Goal: Task Accomplishment & Management: Use online tool/utility

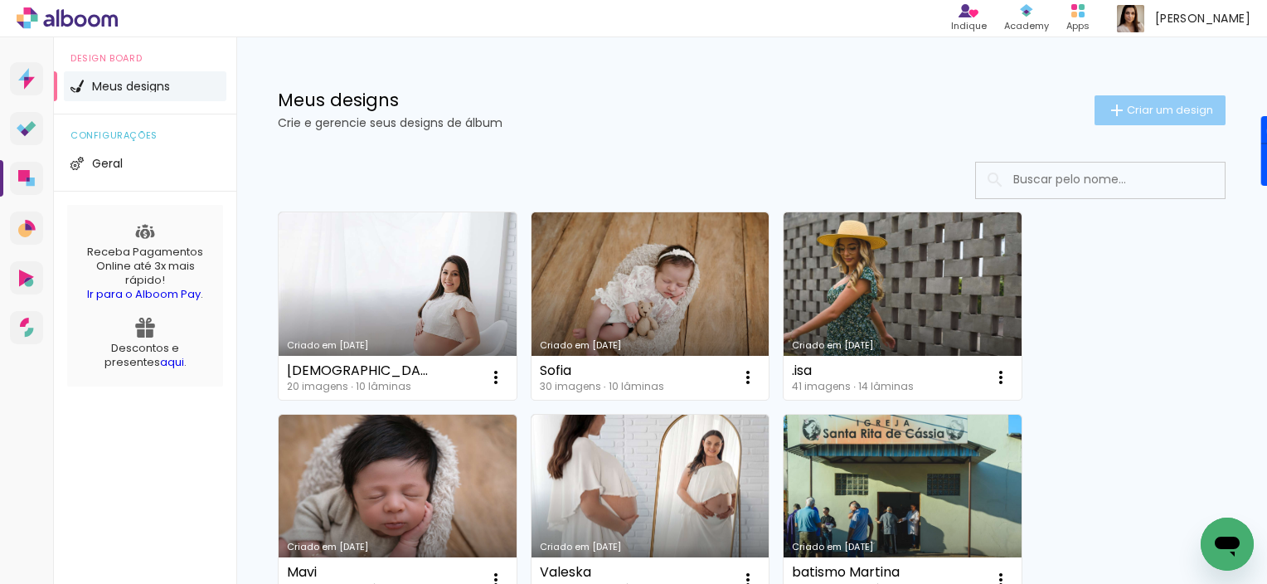
click at [1107, 111] on iron-icon at bounding box center [1117, 110] width 20 height 20
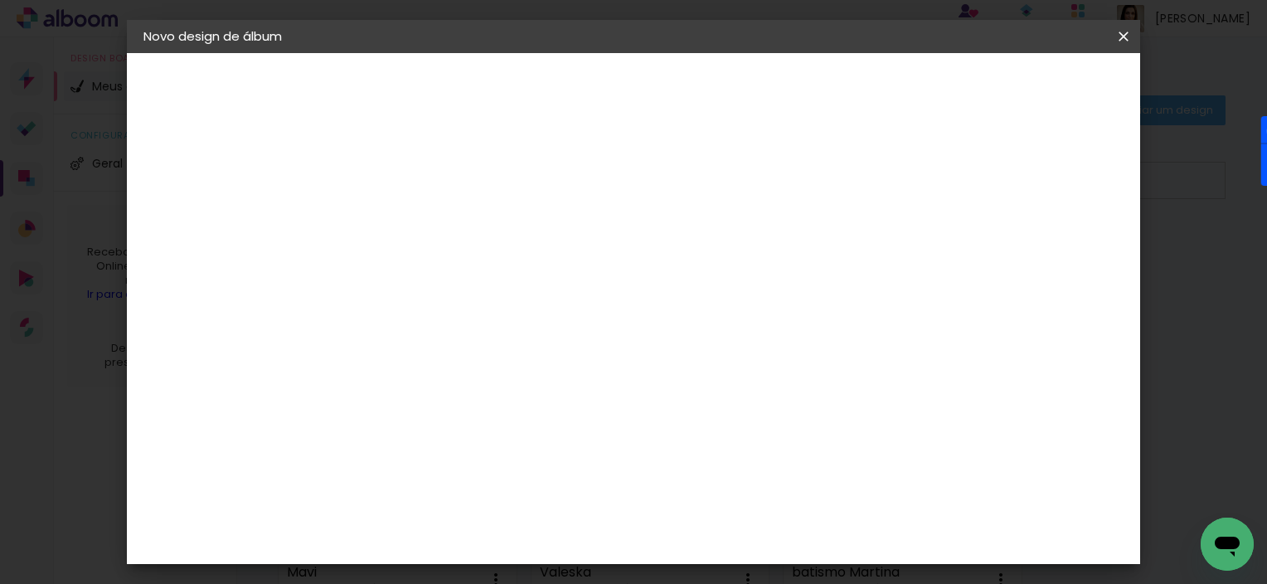
type input "Ana"
click at [0, 0] on slot "Avançar" at bounding box center [0, 0] width 0 height 0
click at [508, 312] on input at bounding box center [457, 315] width 168 height 21
type input "go"
type paper-input "go"
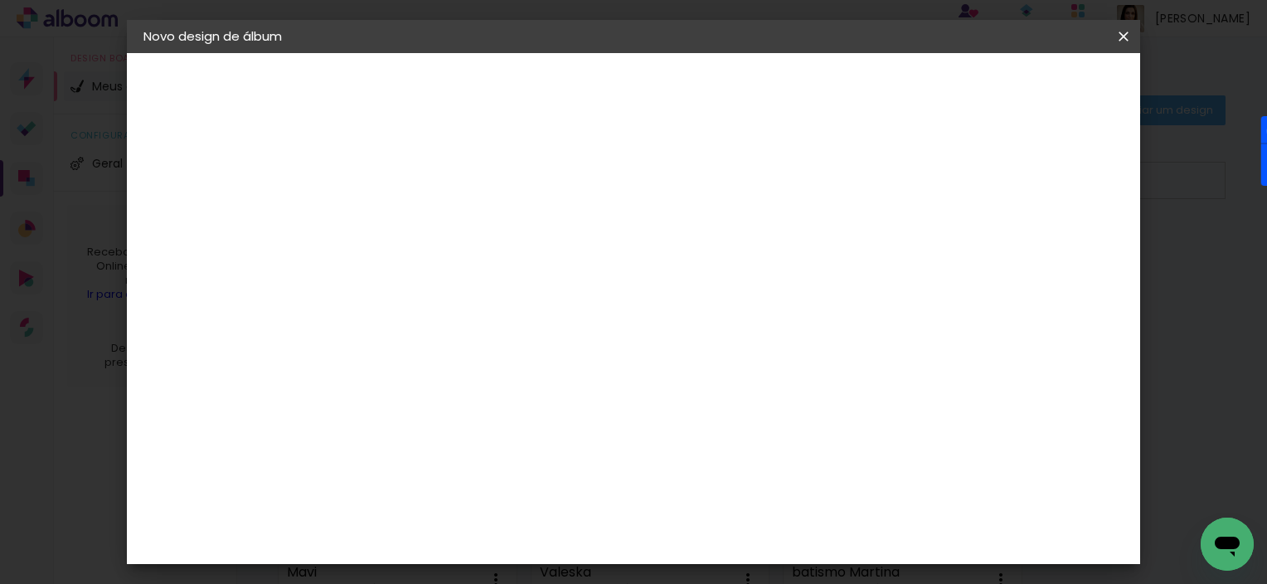
click at [444, 367] on div "Go image" at bounding box center [423, 378] width 41 height 27
click at [444, 372] on div "Go image" at bounding box center [423, 378] width 41 height 27
click at [0, 0] on slot "Avançar" at bounding box center [0, 0] width 0 height 0
click at [479, 276] on input "text" at bounding box center [447, 289] width 65 height 26
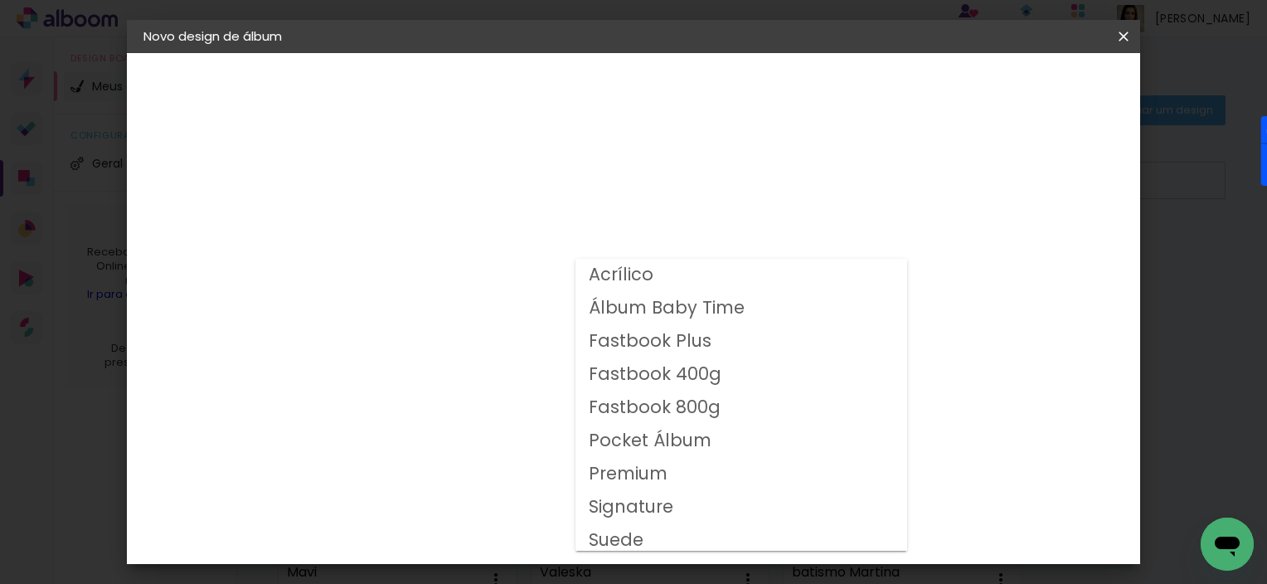
click at [0, 0] on slot "Fastbook Plus" at bounding box center [0, 0] width 0 height 0
type input "Fastbook Plus"
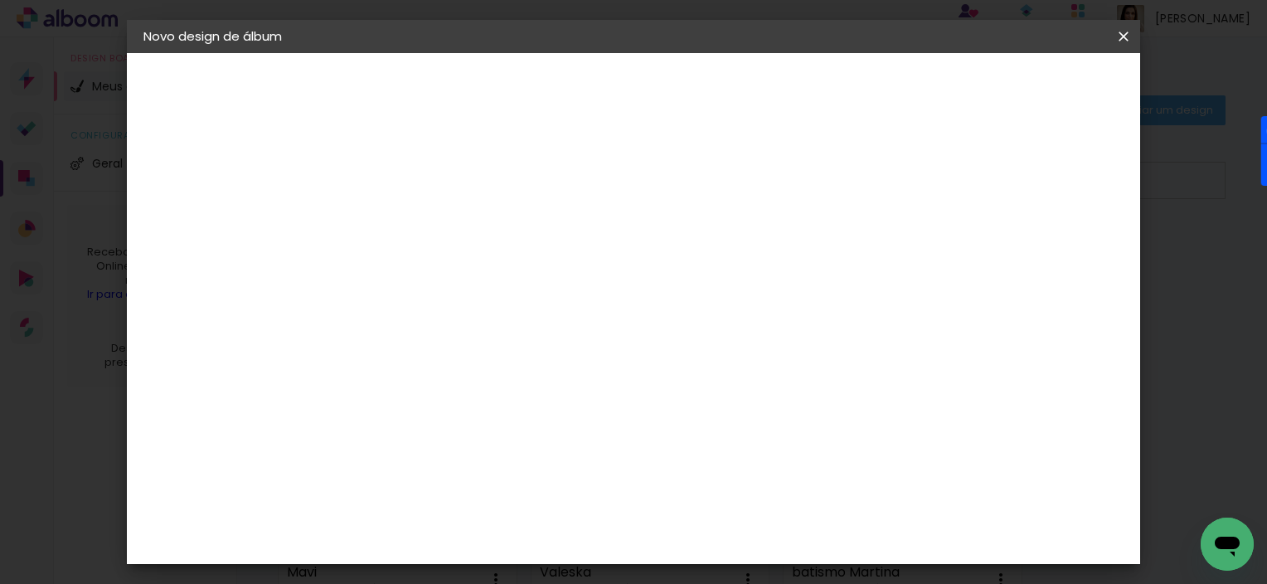
scroll to position [227, 0]
click at [527, 450] on span "20 × 20" at bounding box center [488, 477] width 77 height 54
click at [0, 0] on slot "Avançar" at bounding box center [0, 0] width 0 height 0
click at [825, 84] on span "Iniciar design" at bounding box center [787, 88] width 75 height 12
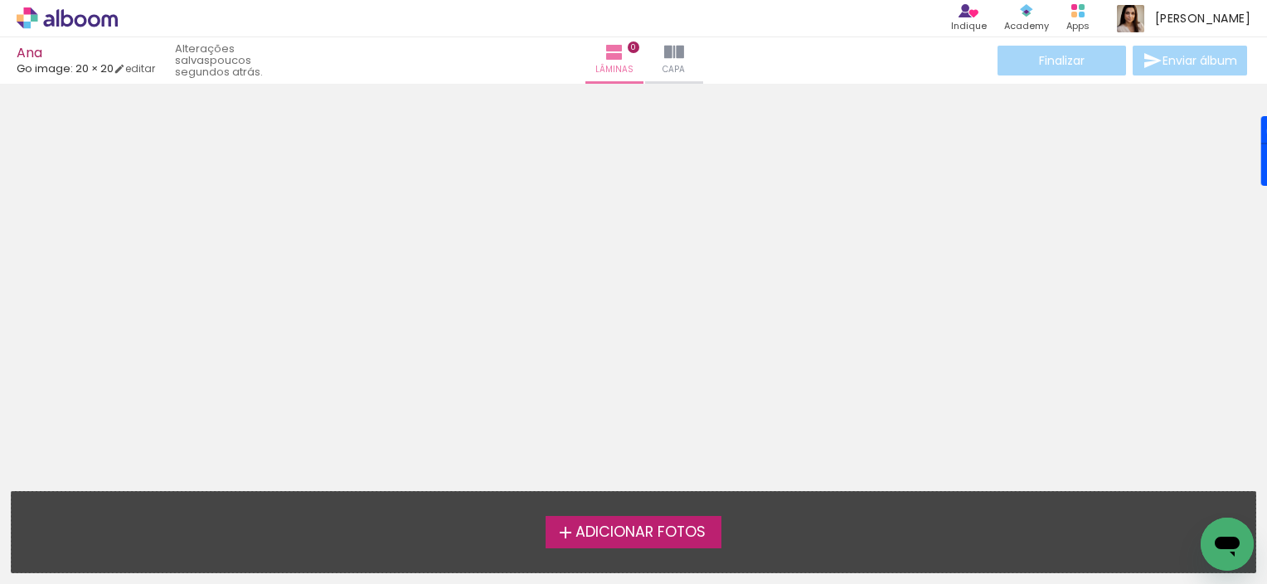
click at [627, 532] on span "Adicionar Fotos" at bounding box center [641, 532] width 130 height 15
click at [0, 0] on input "file" at bounding box center [0, 0] width 0 height 0
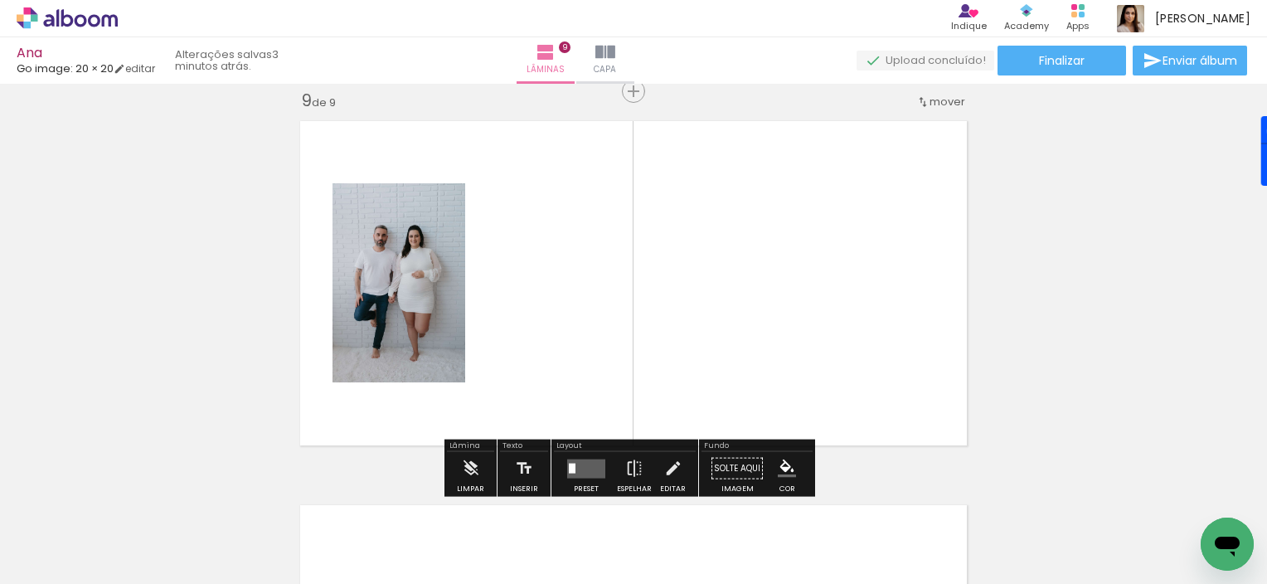
scroll to position [3093, 0]
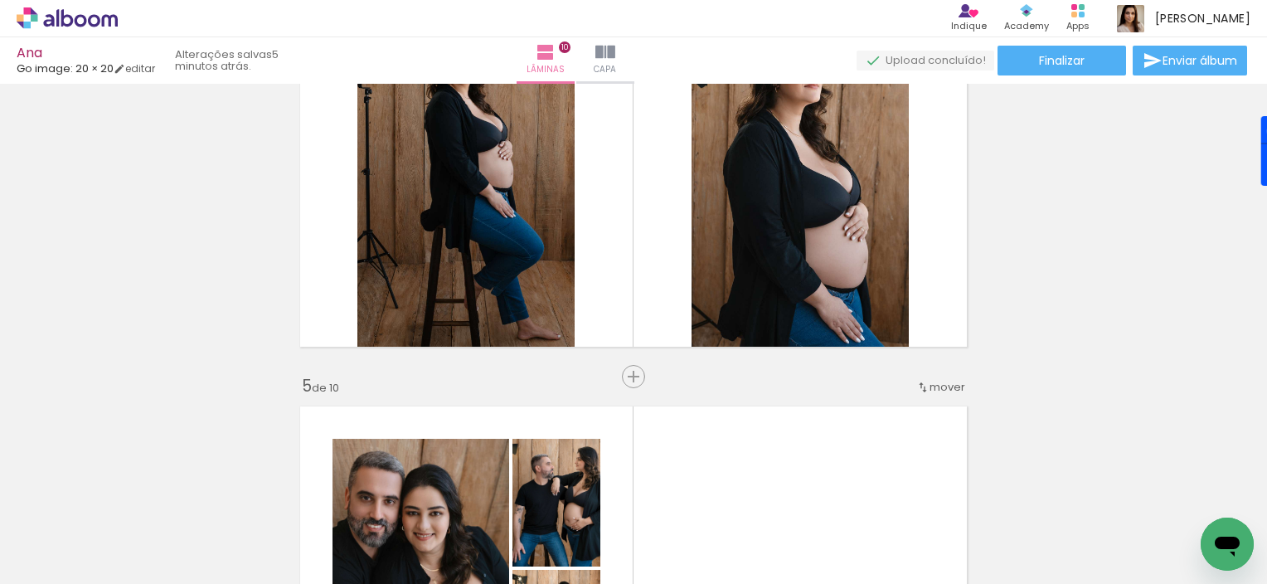
scroll to position [0, 1381]
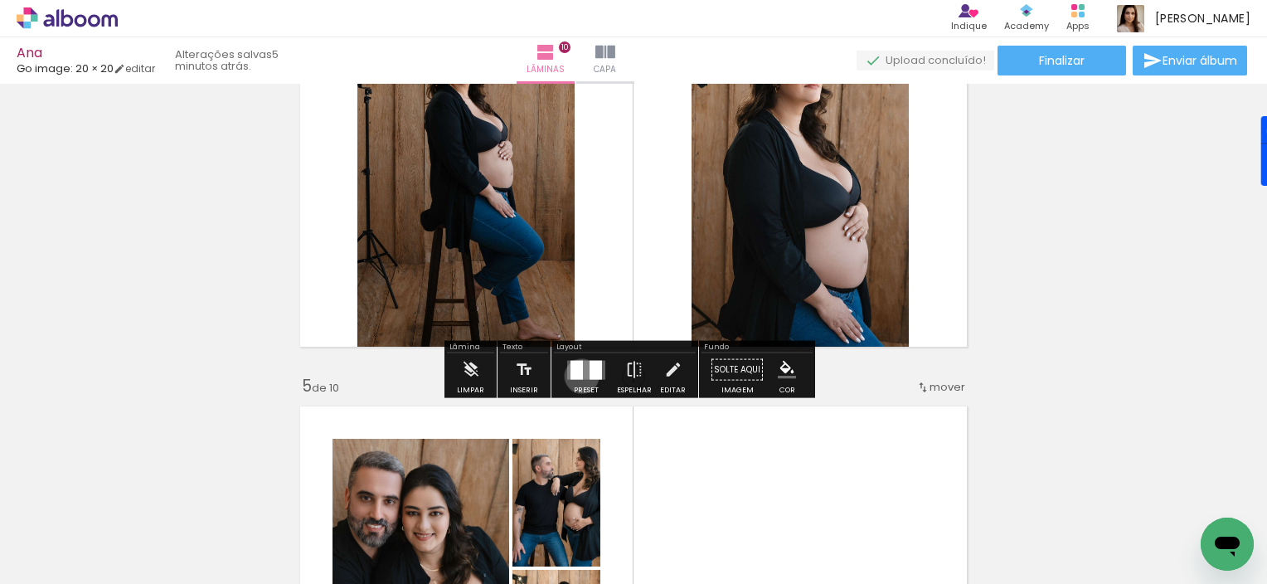
click at [0, 0] on div "Confirmar Cancelar" at bounding box center [0, 0] width 0 height 0
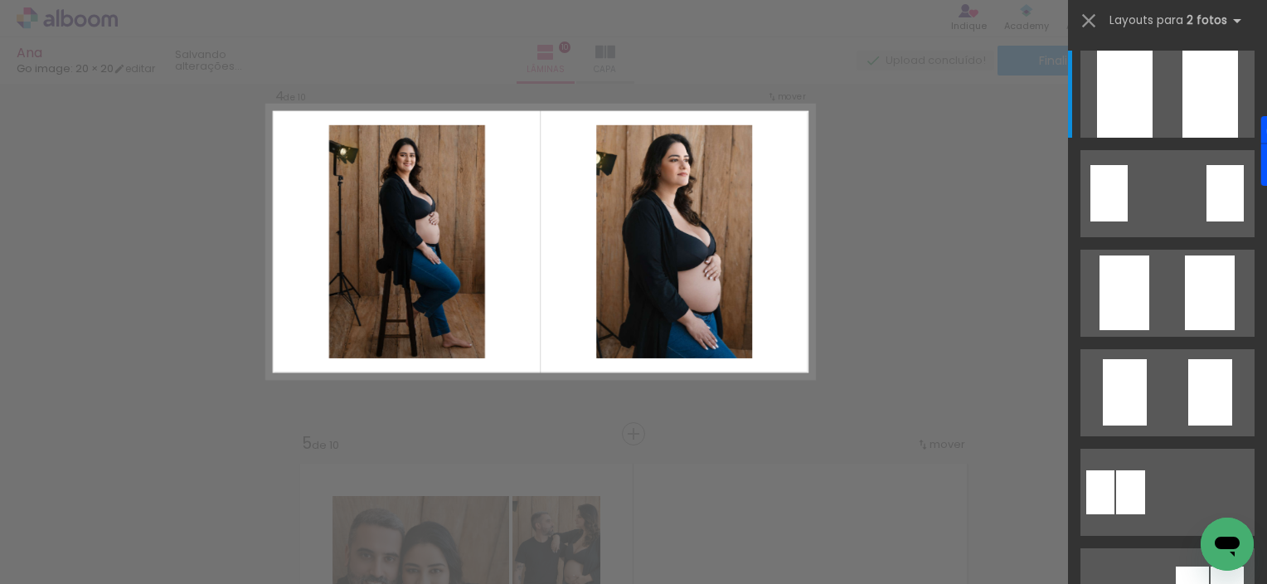
scroll to position [1173, 0]
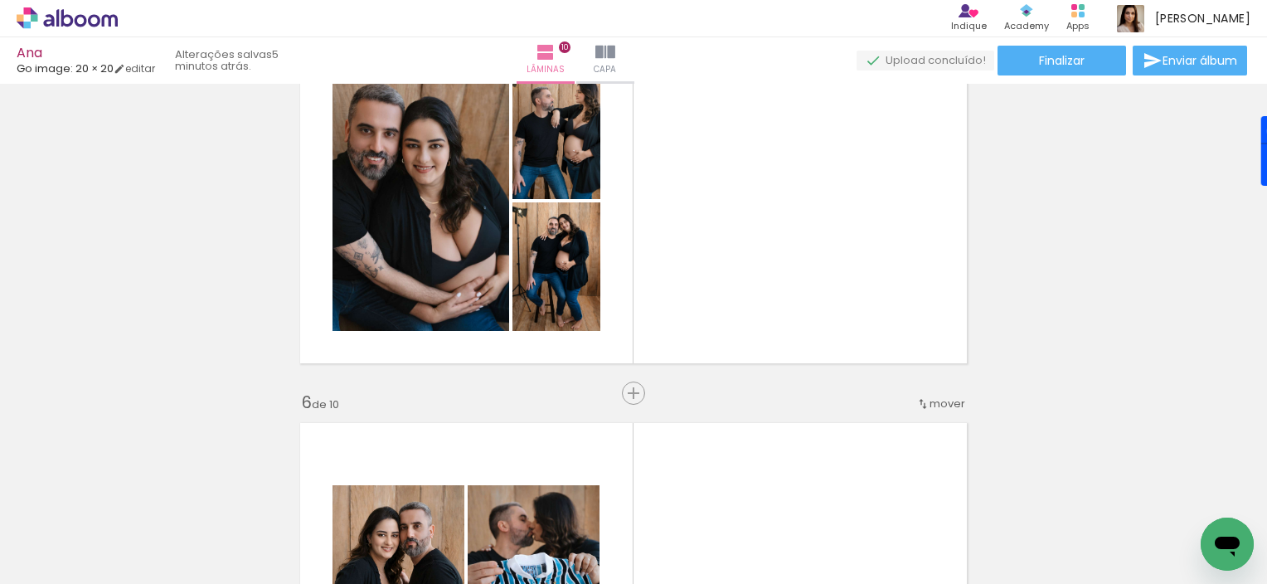
scroll to position [1636, 0]
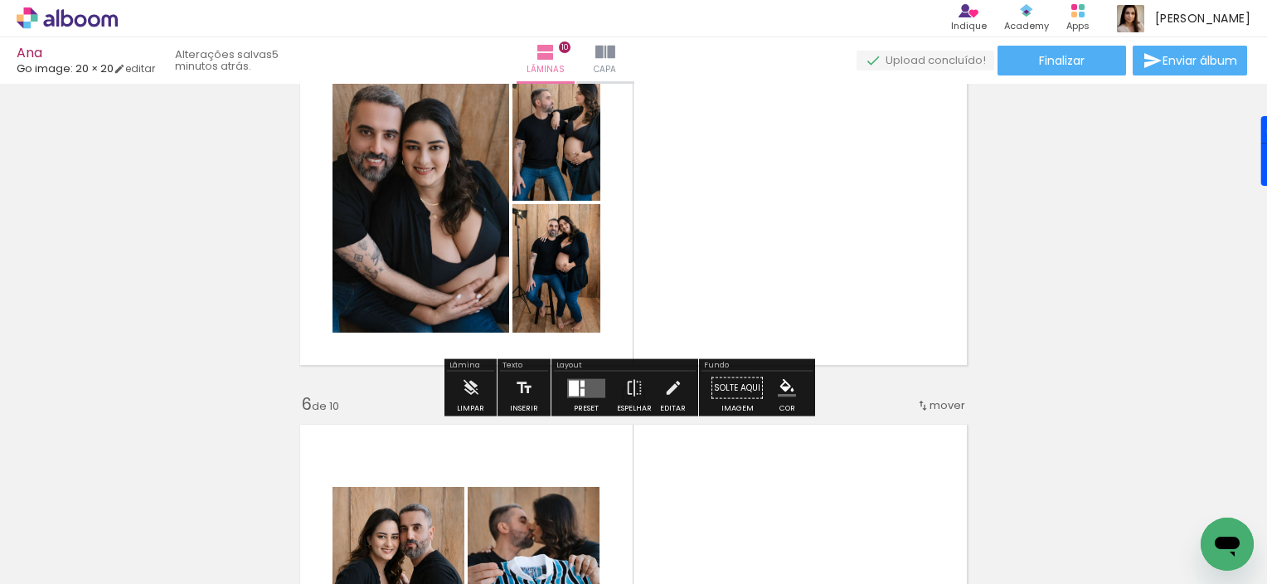
click at [0, 0] on div "Confirmar Cancelar" at bounding box center [0, 0] width 0 height 0
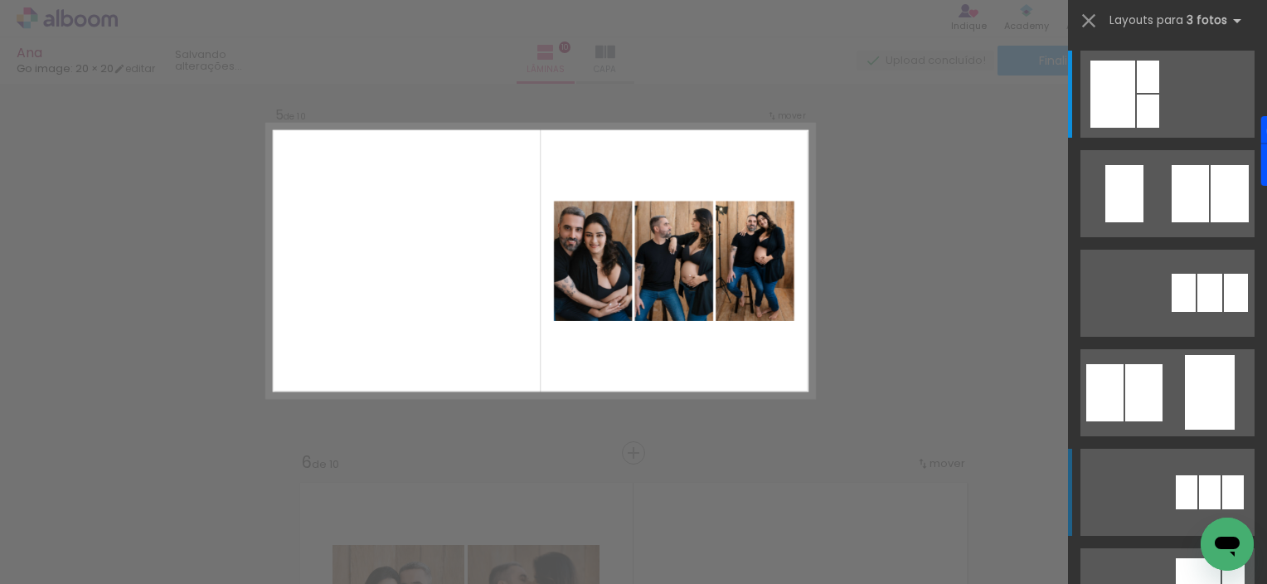
scroll to position [1557, 0]
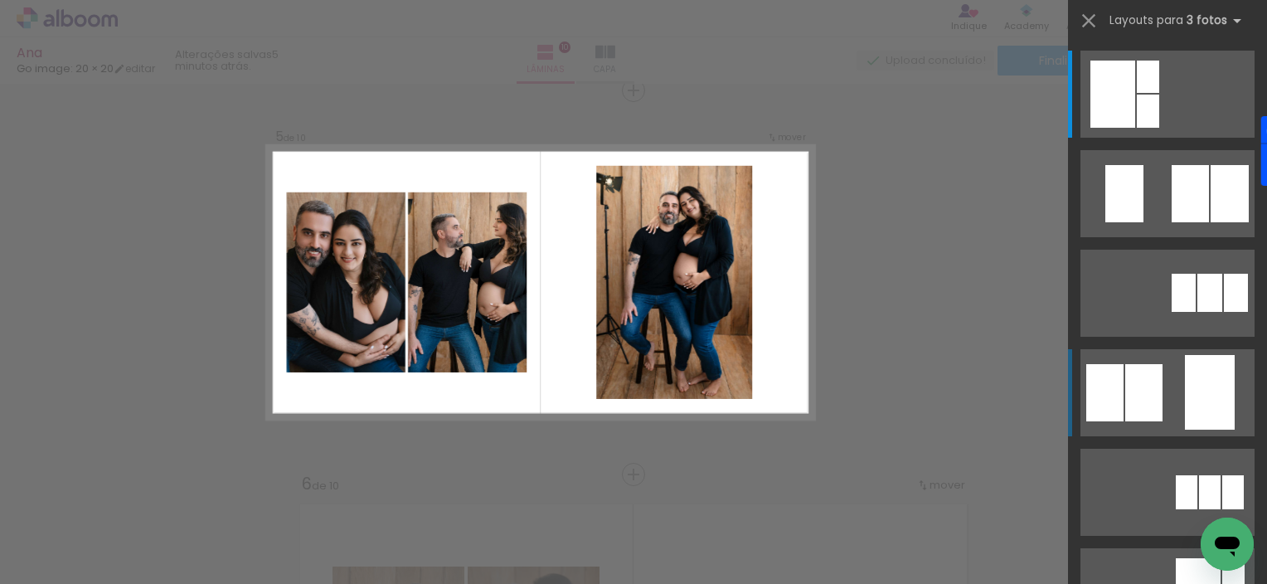
click at [1211, 222] on div at bounding box center [1230, 193] width 38 height 57
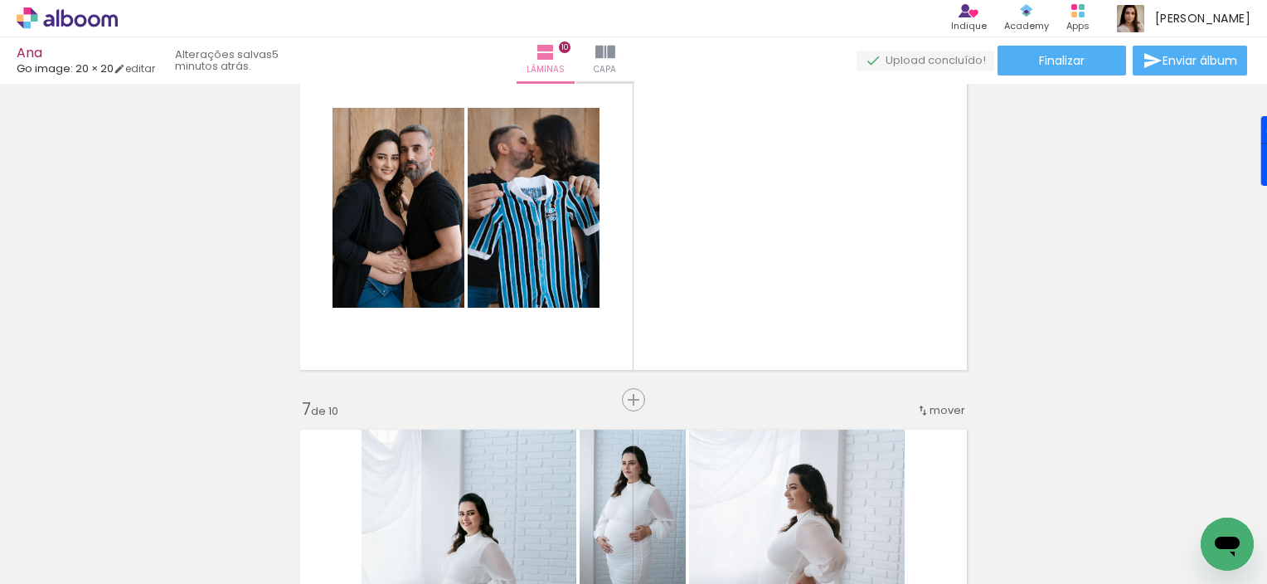
scroll to position [2020, 0]
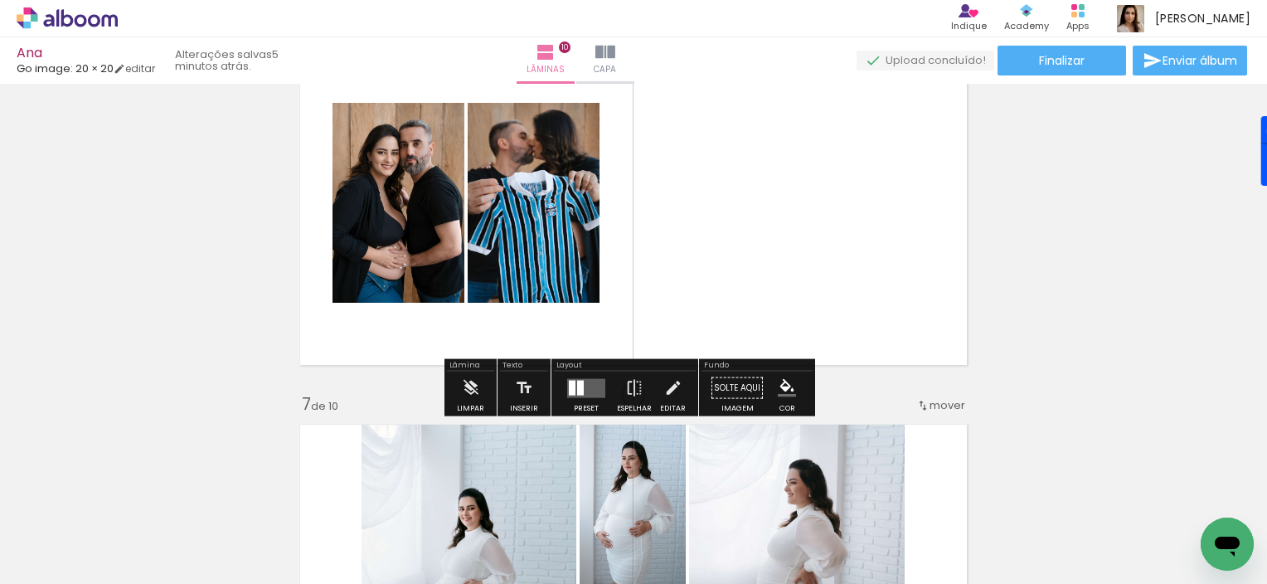
click at [0, 0] on div "Confirmar Cancelar" at bounding box center [0, 0] width 0 height 0
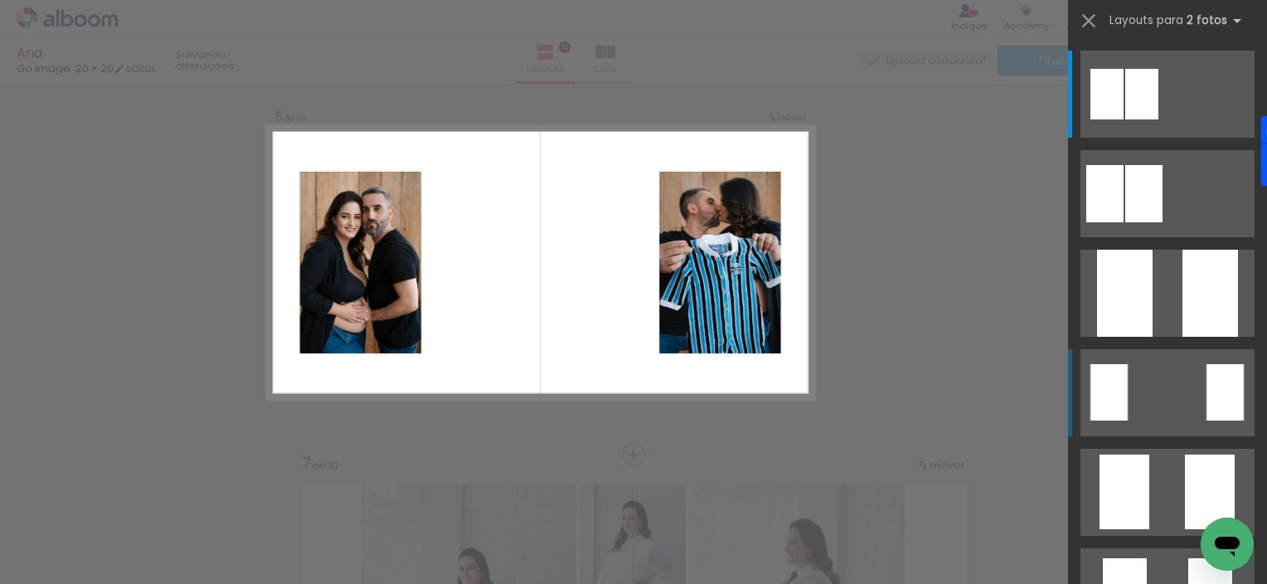
scroll to position [1941, 0]
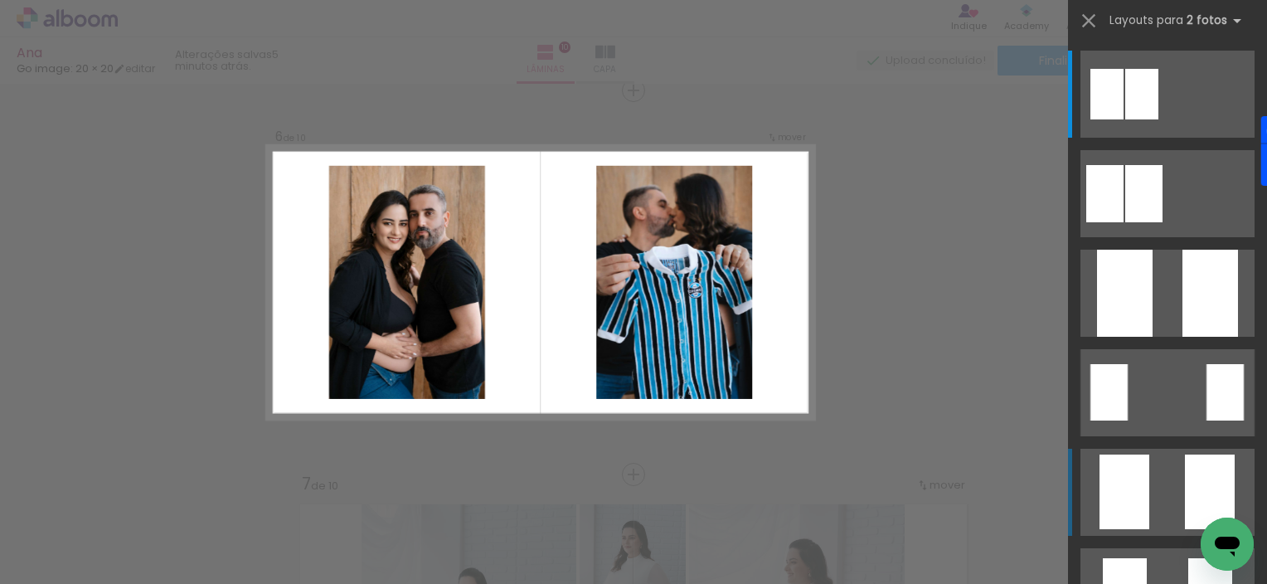
click at [1124, 222] on div at bounding box center [1104, 193] width 37 height 57
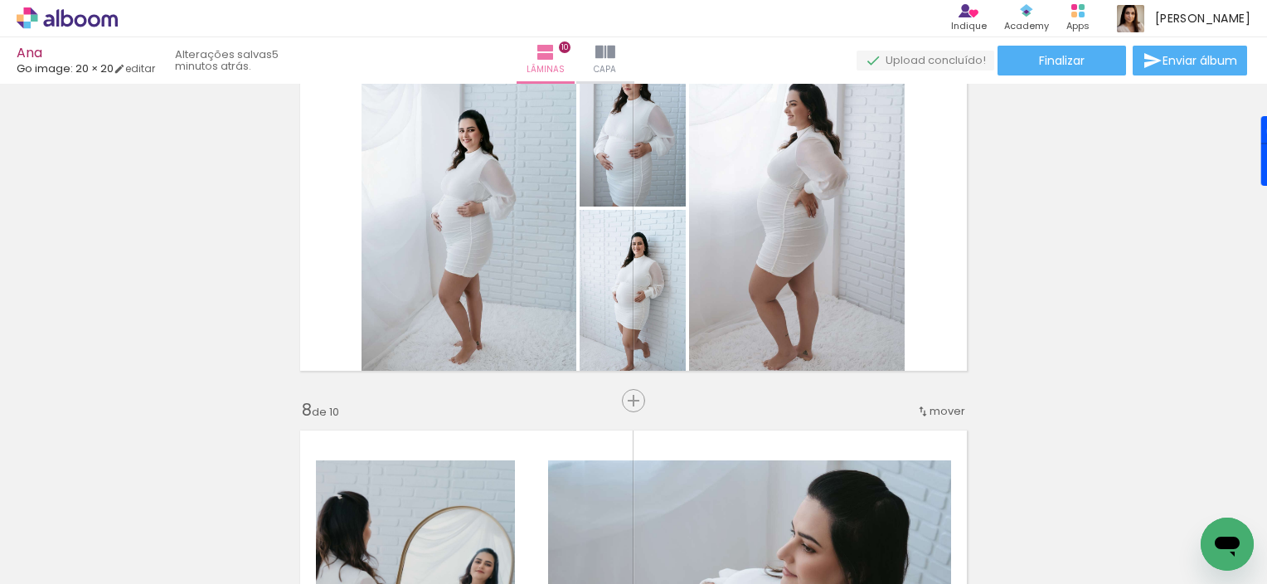
scroll to position [2405, 0]
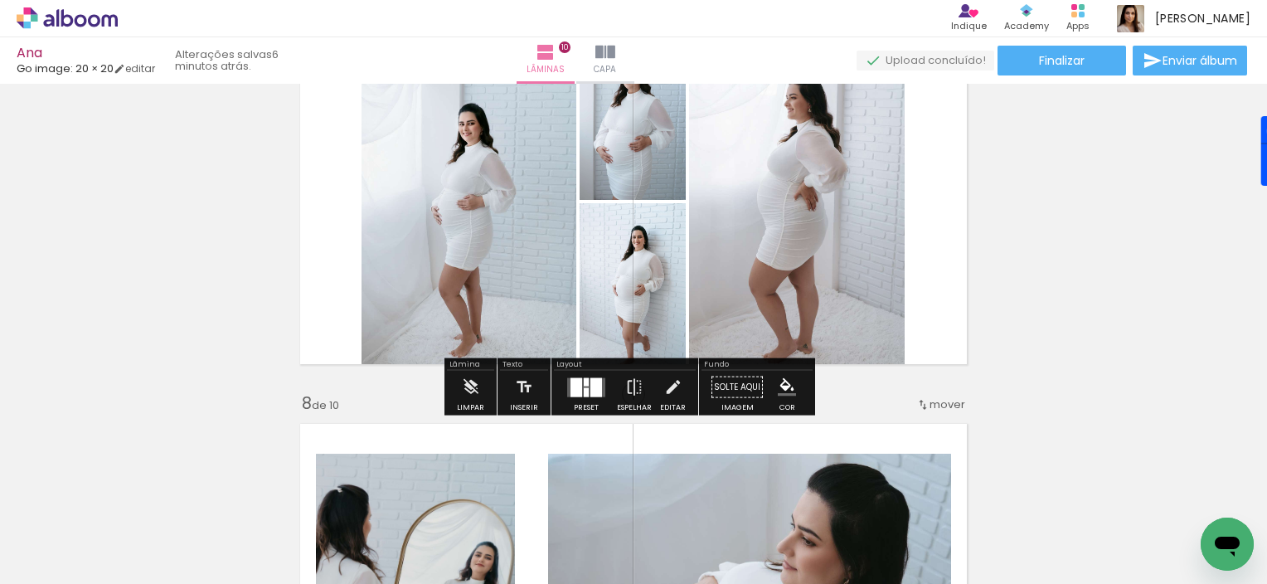
click at [0, 0] on div "Confirmar Cancelar" at bounding box center [0, 0] width 0 height 0
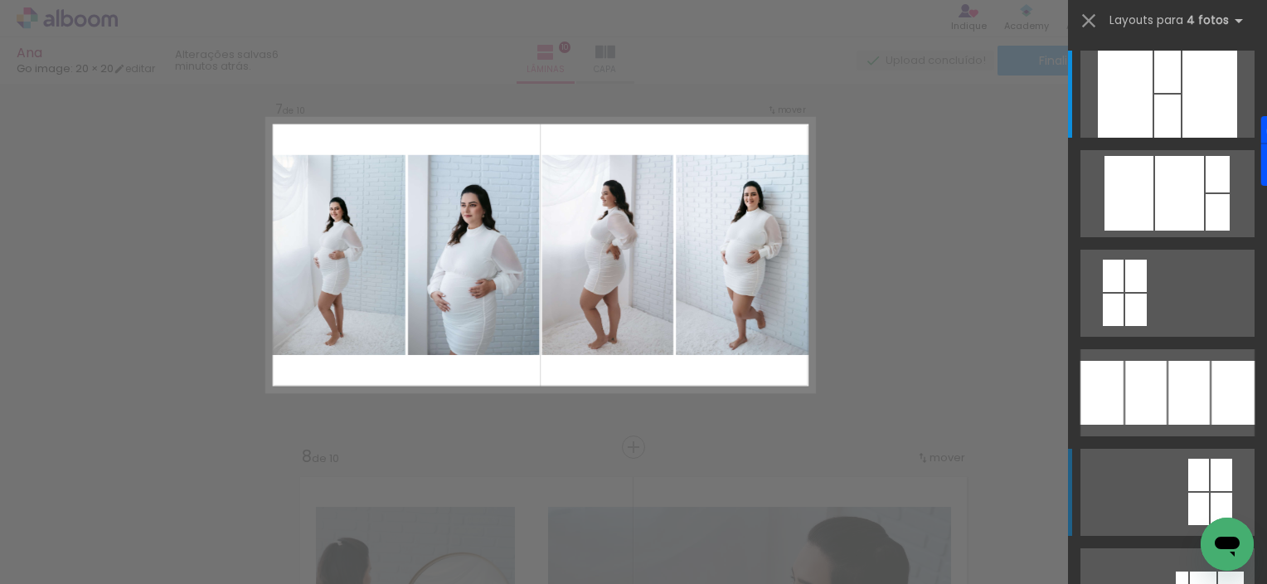
scroll to position [2325, 0]
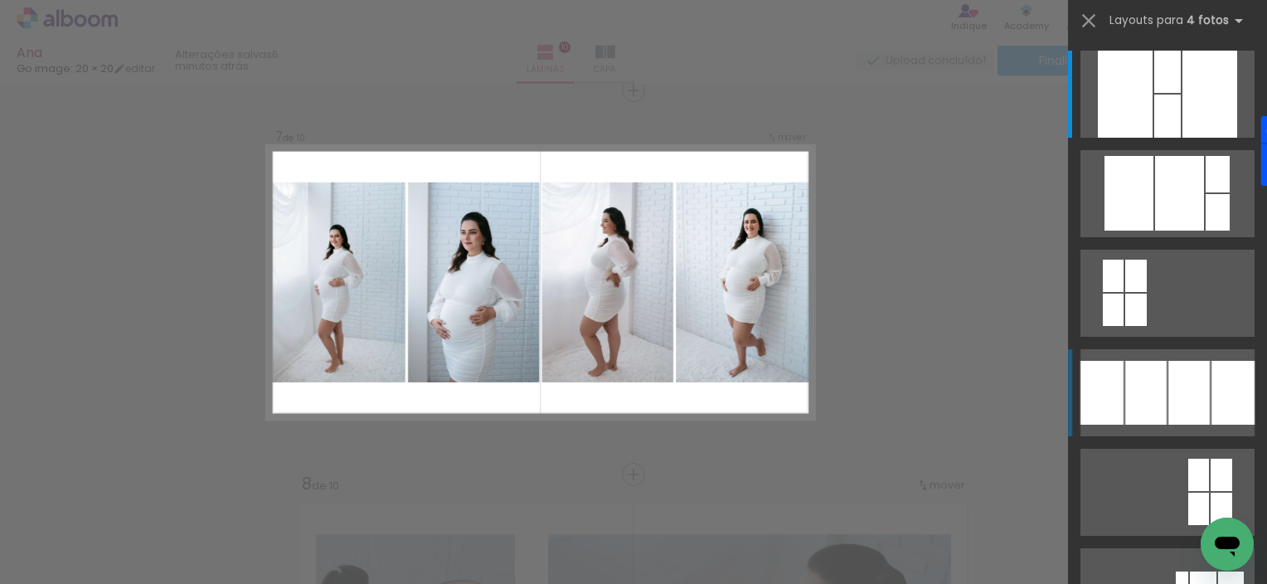
click at [1155, 231] on div at bounding box center [1179, 193] width 49 height 75
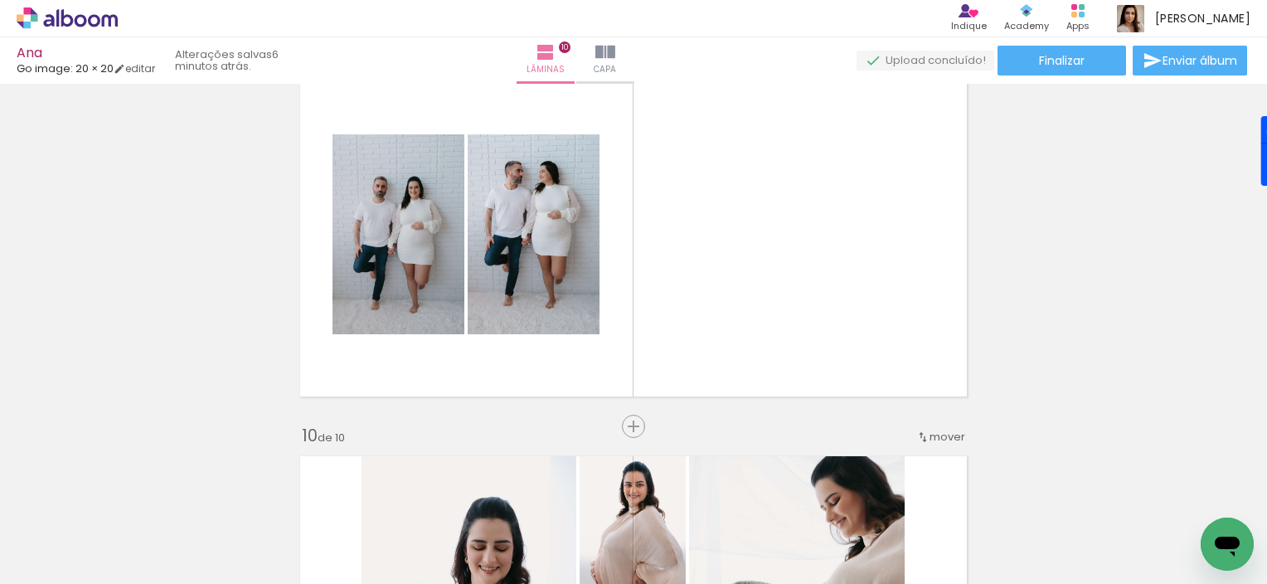
scroll to position [3172, 0]
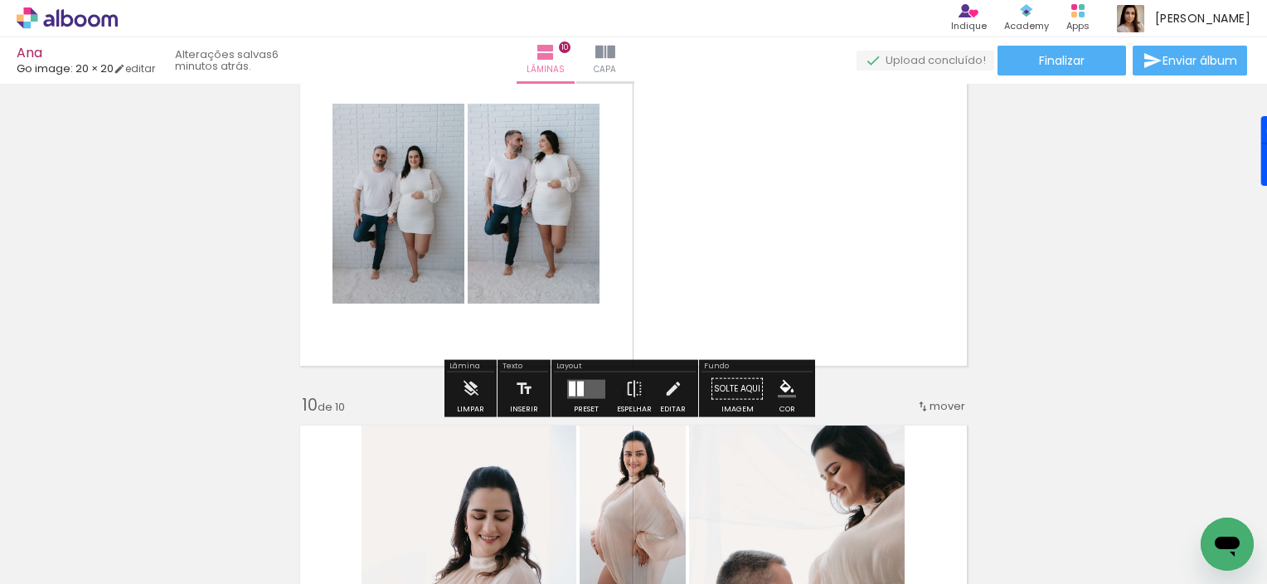
click at [0, 0] on div "Confirmar Cancelar" at bounding box center [0, 0] width 0 height 0
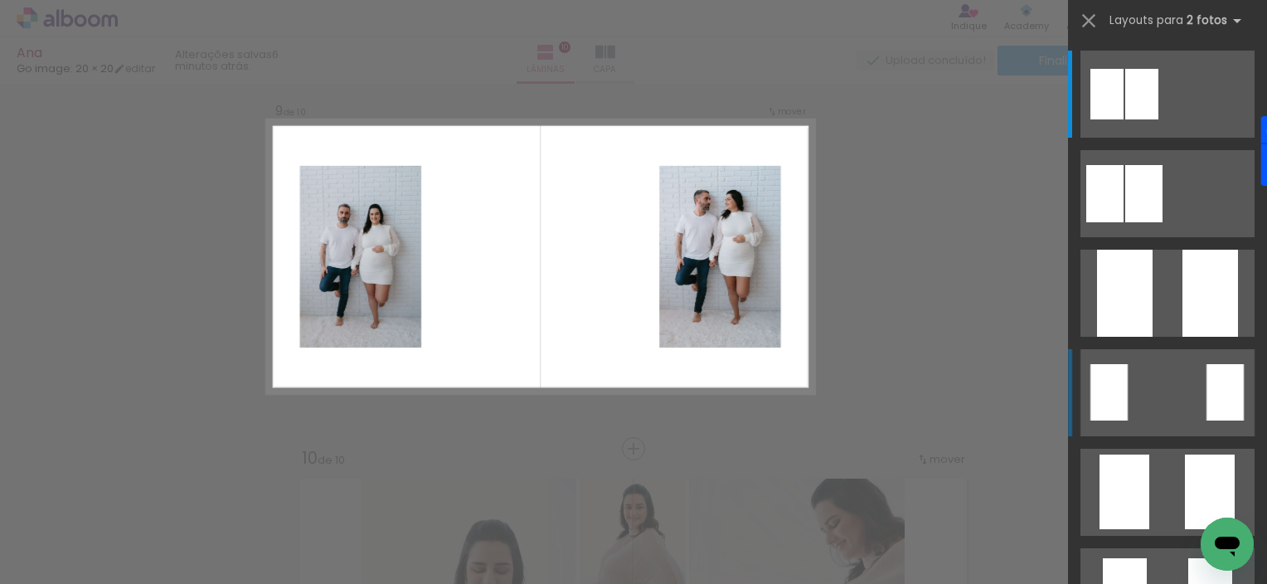
scroll to position [3093, 0]
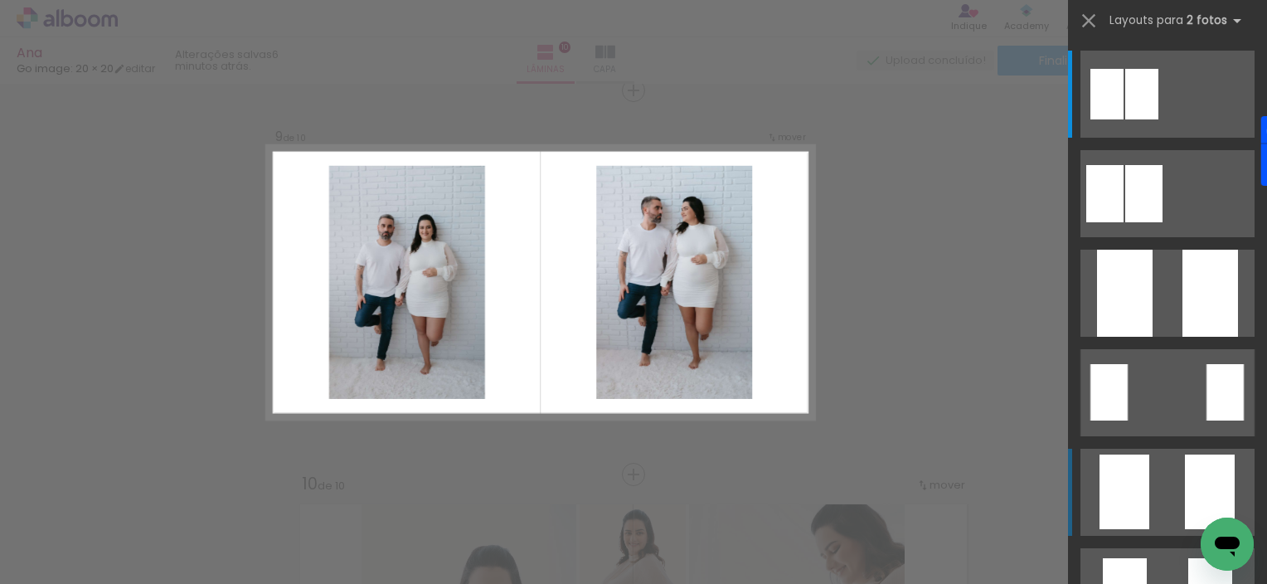
click at [1121, 222] on div at bounding box center [1104, 193] width 37 height 57
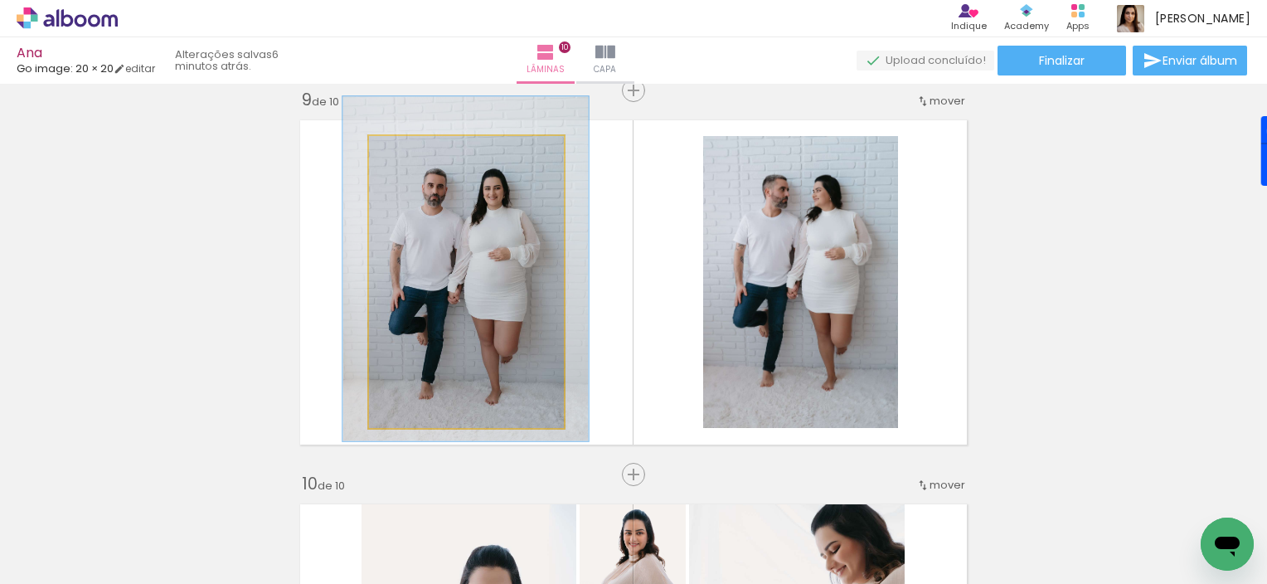
type paper-slider "118"
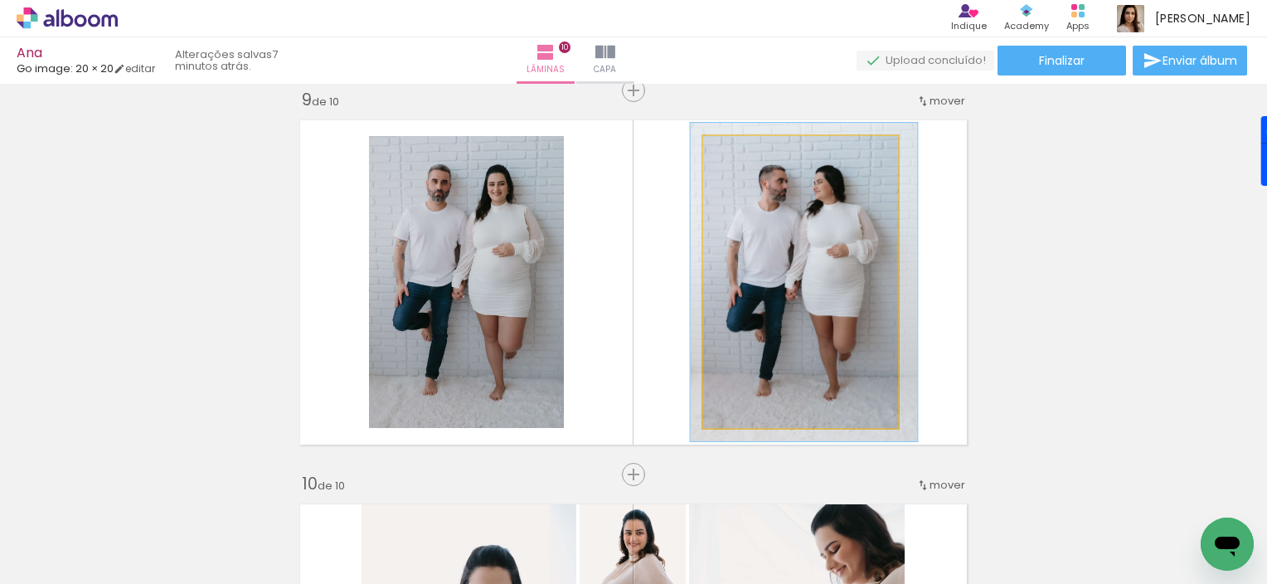
type paper-slider "109"
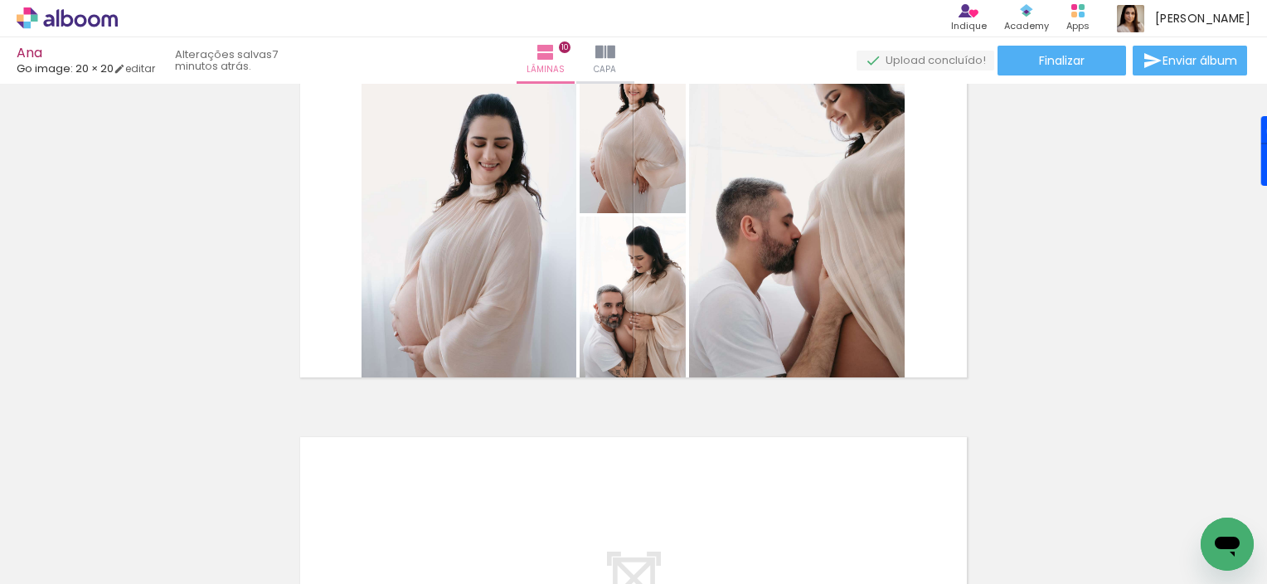
scroll to position [3544, 0]
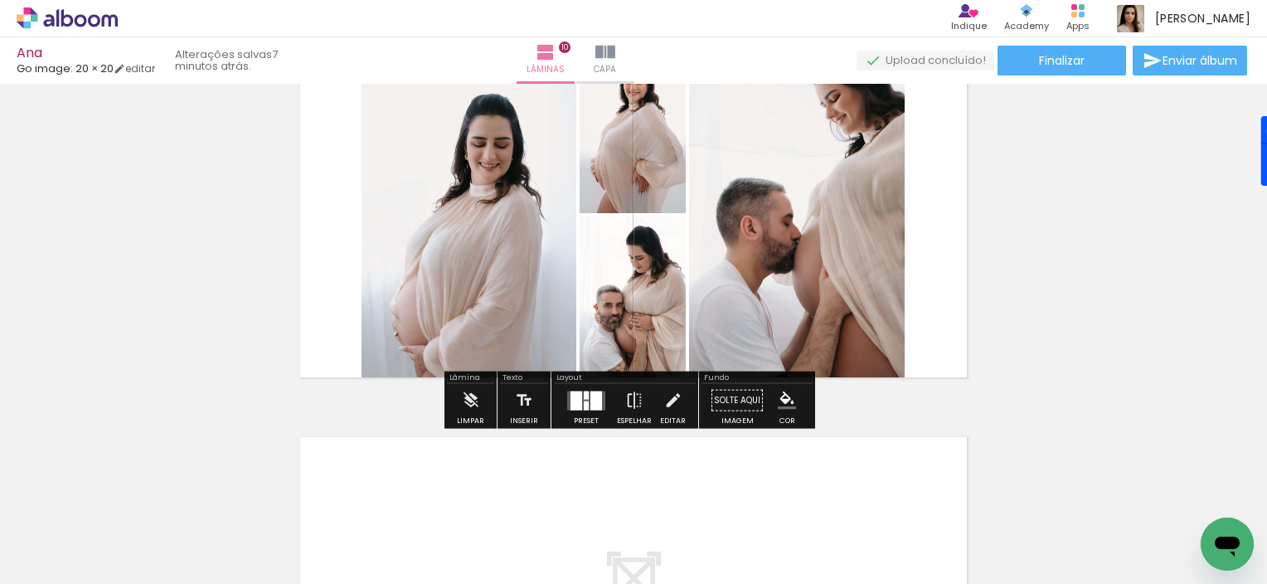
click at [0, 0] on div "Confirmar Cancelar" at bounding box center [0, 0] width 0 height 0
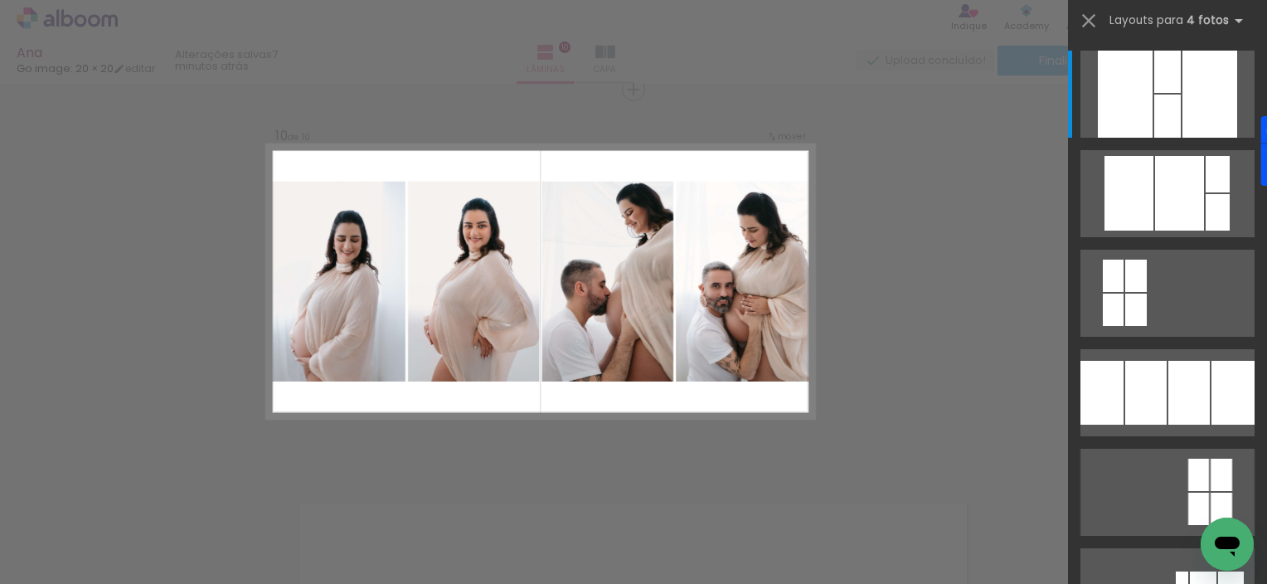
scroll to position [3477, 0]
click at [1155, 231] on div at bounding box center [1179, 193] width 49 height 75
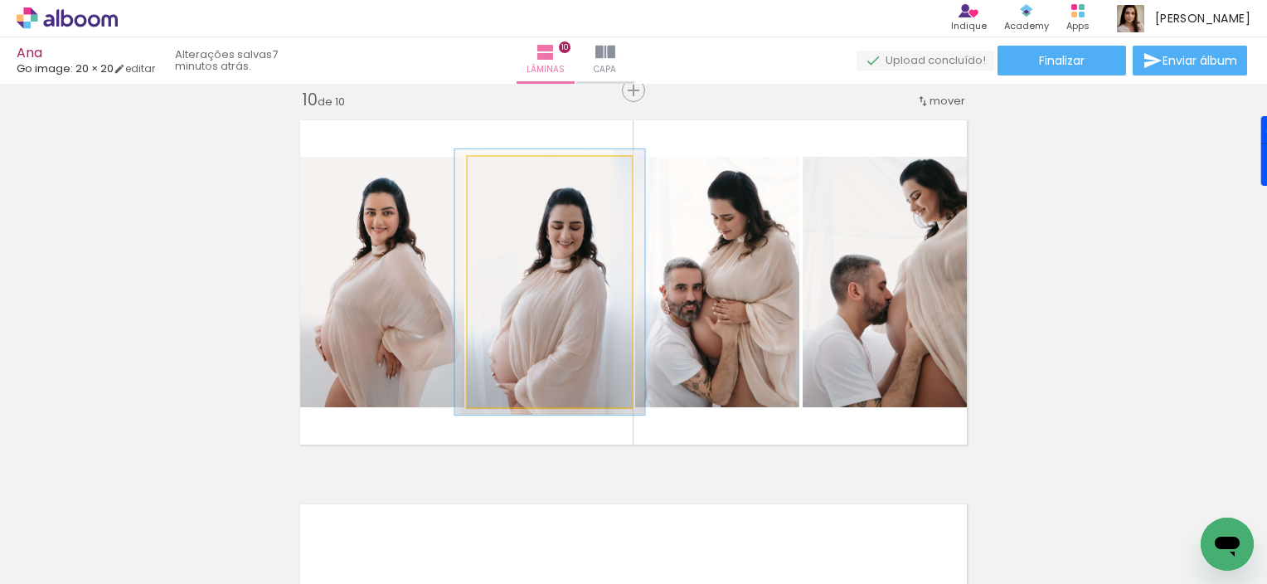
type paper-slider "106"
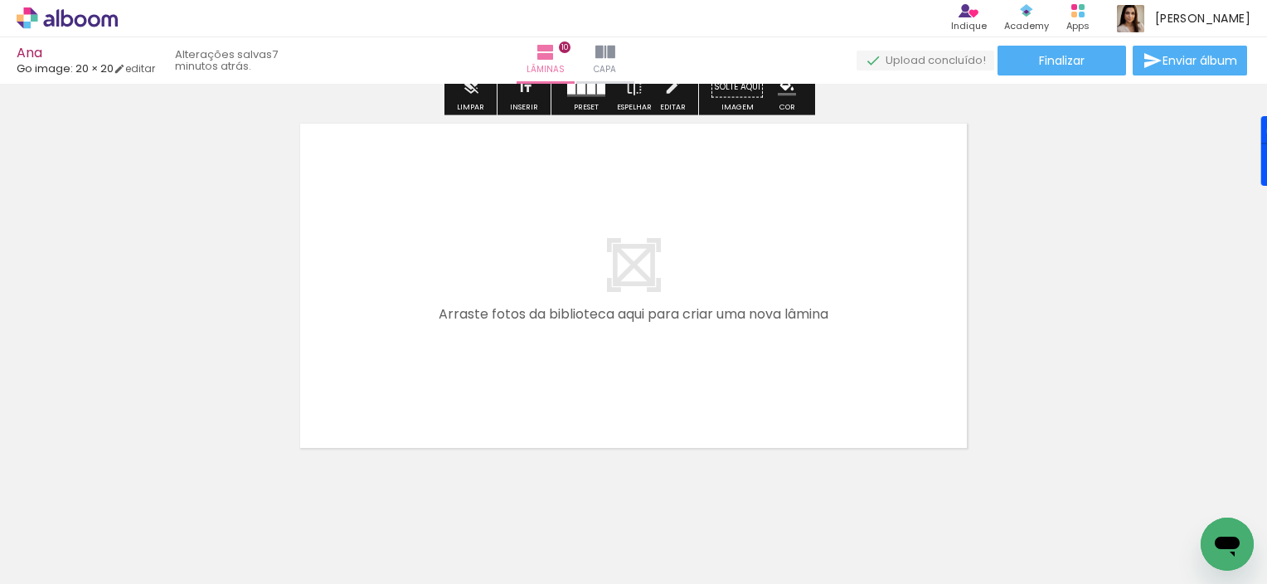
scroll to position [3891, 0]
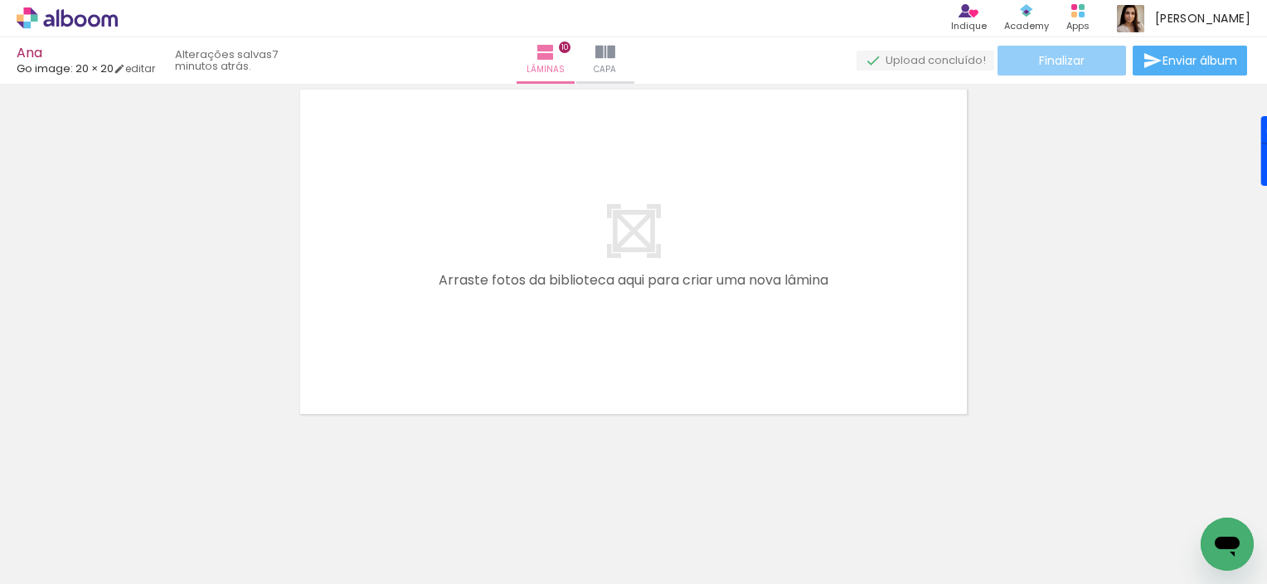
click at [1064, 63] on span "Finalizar" at bounding box center [1062, 61] width 46 height 12
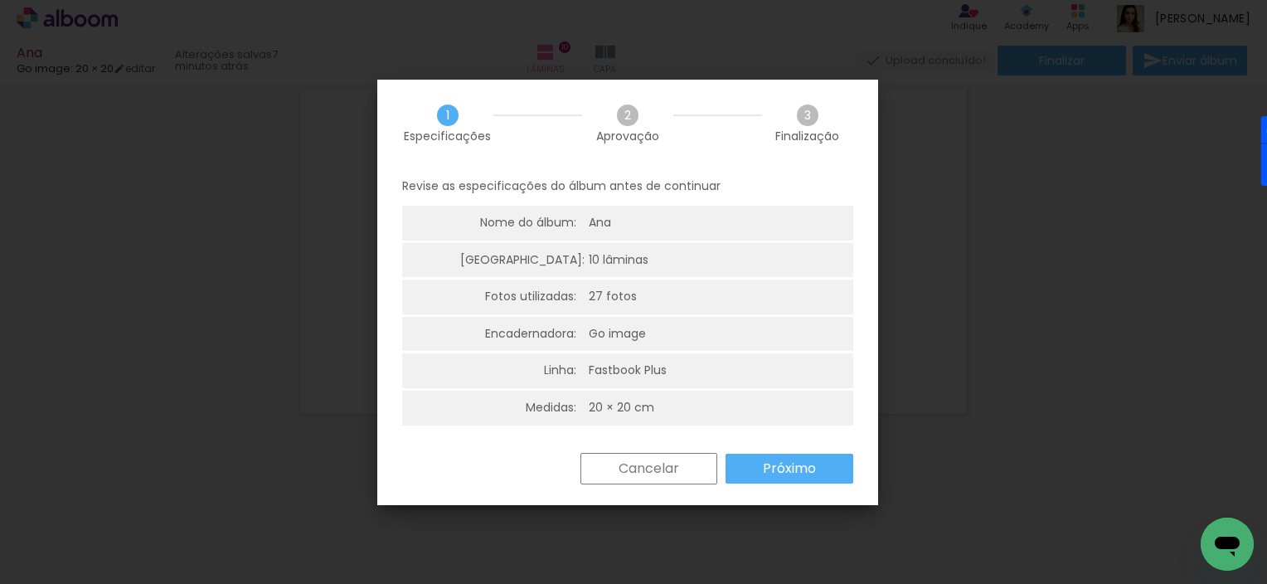
click at [0, 0] on paper-button "Próximo" at bounding box center [0, 0] width 0 height 0
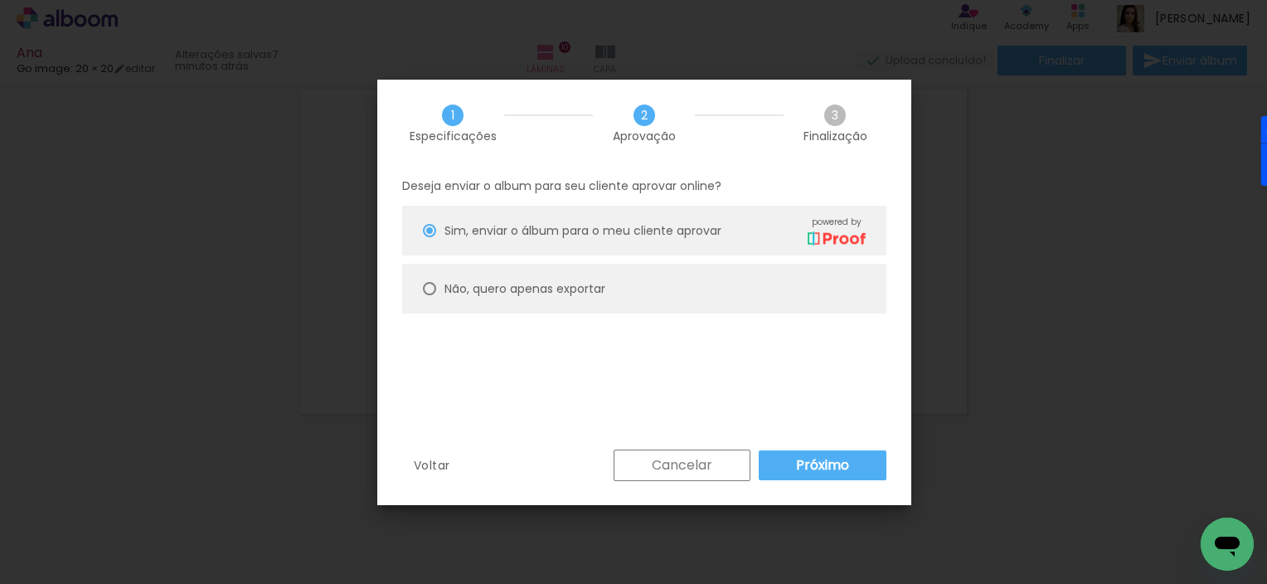
type paper-radio-button "on"
click at [0, 0] on slot "Não, quero apenas exportar" at bounding box center [0, 0] width 0 height 0
click at [0, 0] on slot "Próximo" at bounding box center [0, 0] width 0 height 0
type input "Alta, 300 DPI"
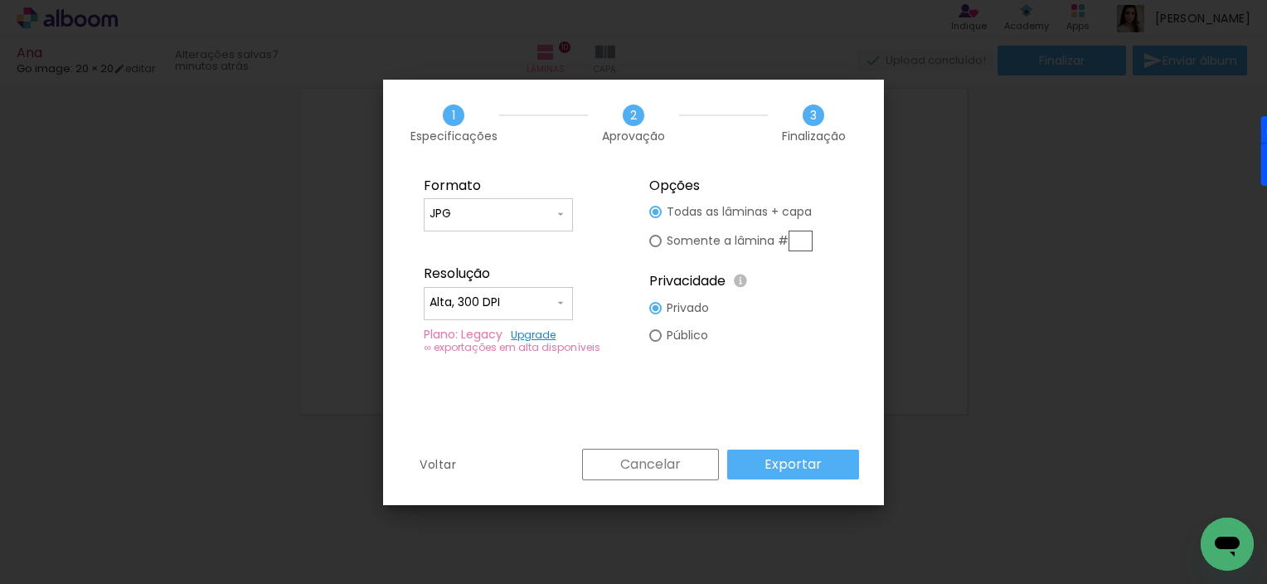
click at [0, 0] on slot "Exportar" at bounding box center [0, 0] width 0 height 0
